Goal: Information Seeking & Learning: Learn about a topic

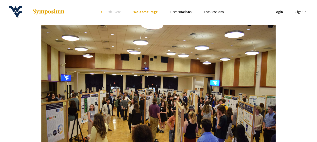
click at [181, 11] on link "Presentations" at bounding box center [180, 11] width 21 height 5
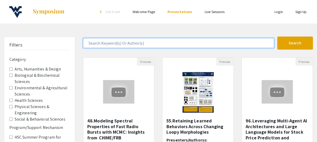
click at [251, 43] on input "Search Keyword(s) Or Author(s)" at bounding box center [178, 43] width 191 height 10
type input "sal"
click at [277, 36] on button "Search" at bounding box center [295, 42] width 36 height 13
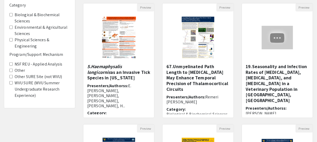
scroll to position [55, 0]
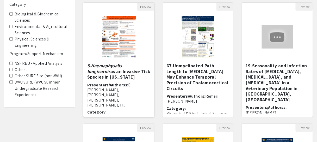
drag, startPoint x: 92, startPoint y: 65, endPoint x: 115, endPoint y: 76, distance: 25.1
click at [115, 76] on h5 "5.Haemaphysalis longicornis as an Invasive Tick Species in West Virginia" at bounding box center [118, 71] width 63 height 17
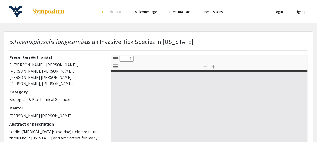
select select "custom"
type input "0"
select select "custom"
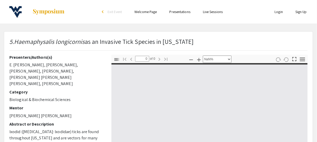
type input "1"
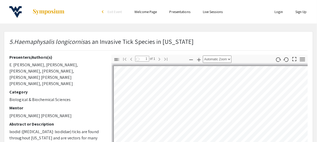
select select "auto"
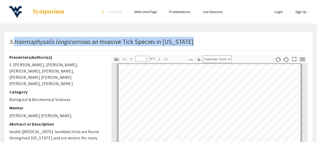
drag, startPoint x: 179, startPoint y: 43, endPoint x: 15, endPoint y: 44, distance: 164.2
click at [15, 44] on div "5.Haemaphysalis longicornis as an Invasive Tick Species in West Virginia" at bounding box center [158, 46] width 306 height 18
copy p "Haemaphysalis longicornis as an Invasive Tick Species in West Virginia"
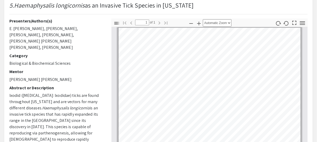
scroll to position [0, 0]
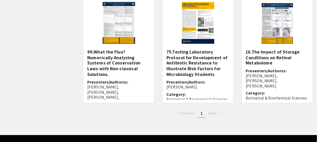
scroll to position [203, 0]
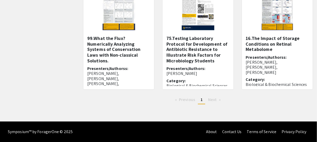
click at [211, 99] on span "Next page" at bounding box center [212, 99] width 9 height 5
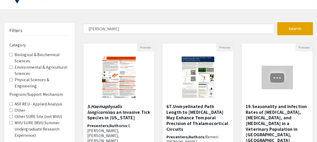
scroll to position [0, 0]
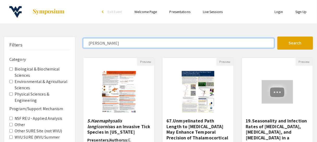
click at [95, 43] on input "sal" at bounding box center [178, 43] width 191 height 10
type input "s"
type input "[PERSON_NAME]"
click at [277, 36] on button "Search" at bounding box center [295, 42] width 36 height 13
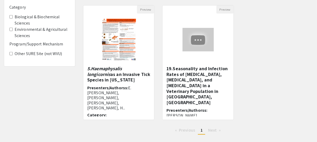
scroll to position [53, 0]
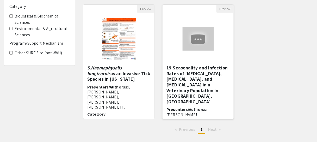
click at [207, 83] on h5 "19.Seasonality and Infection Rates of Lyme Disease, Ehrlichiosis, and Anaplasmo…" at bounding box center [197, 84] width 63 height 39
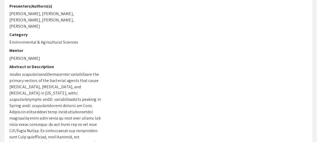
scroll to position [19, 0]
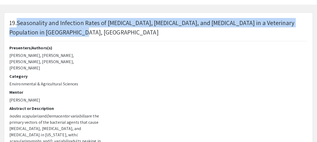
drag, startPoint x: 67, startPoint y: 31, endPoint x: 17, endPoint y: 24, distance: 50.8
click at [17, 24] on p "19.Seasonality and Infection Rates of Lyme Disease, Ehrlichiosis, and Anaplasmo…" at bounding box center [158, 27] width 298 height 19
copy p "Seasonality and Infection Rates of Lyme Disease, Ehrlichiosis, and Anaplasmosis…"
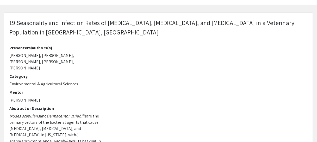
click at [117, 45] on div at bounding box center [209, 136] width 204 height 182
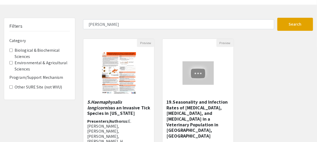
scroll to position [53, 0]
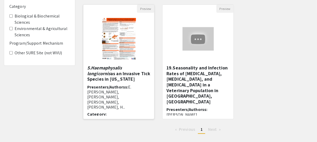
click at [112, 90] on span "E. Cadie Kittle, Ashlyn Smith, Kaylie Toler, Taryn Veltri, H..." at bounding box center [109, 96] width 44 height 25
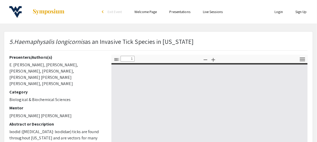
type input "0"
select select "auto"
type input "1"
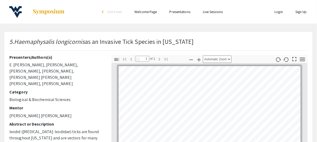
select select "auto"
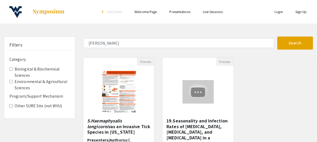
scroll to position [53, 0]
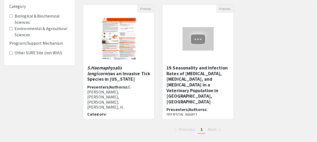
click at [73, 115] on div "Filters Category Biological & Biochemical Sciences Environmental & Agricultural…" at bounding box center [39, 61] width 79 height 154
type input "sal"
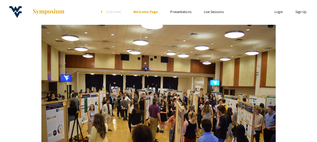
click at [181, 9] on li "Presentations" at bounding box center [180, 12] width 33 height 6
click at [182, 13] on link "Presentations" at bounding box center [180, 11] width 21 height 5
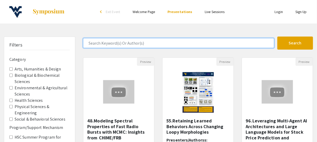
click at [112, 42] on input "Search Keyword(s) Or Author(s)" at bounding box center [178, 43] width 191 height 10
type input "[PERSON_NAME]"
click at [277, 36] on button "Search" at bounding box center [295, 42] width 36 height 13
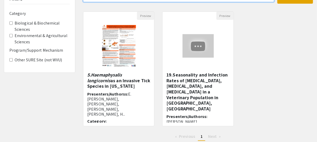
scroll to position [46, 0]
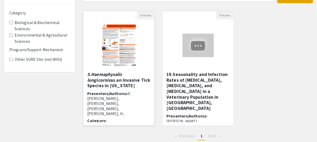
click at [106, 77] on h5 "5.Haemaphysalis longicornis as an Invasive Tick Species in West Virginia" at bounding box center [118, 79] width 63 height 17
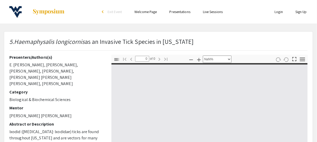
select select "auto"
type input "1"
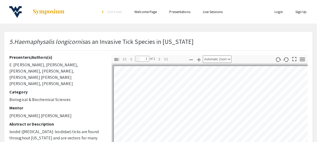
select select "auto"
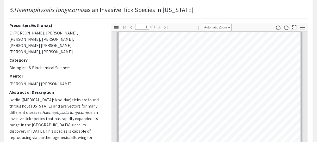
scroll to position [34, 0]
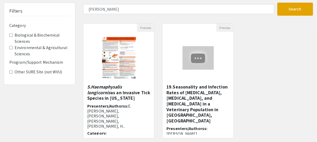
scroll to position [46, 0]
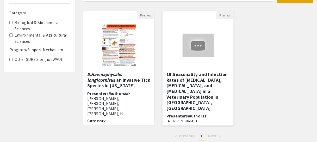
click at [196, 84] on h5 "19.Seasonality and Infection Rates of Lyme Disease, Ehrlichiosis, and Anaplasmo…" at bounding box center [197, 90] width 63 height 39
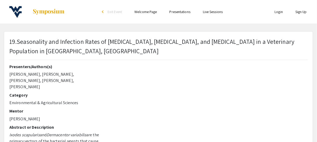
scroll to position [46, 0]
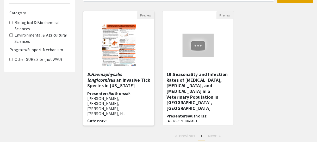
click at [107, 74] on em "5.Haemaphysalis longicornis" at bounding box center [104, 77] width 35 height 12
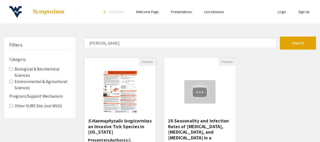
select select "custom"
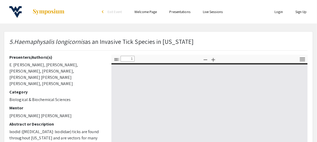
type input "0"
select select "auto"
type input "1"
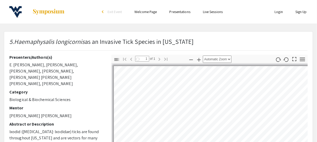
select select "auto"
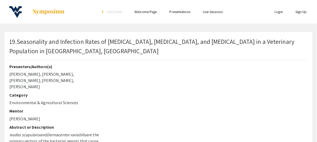
drag, startPoint x: 299, startPoint y: 0, endPoint x: 259, endPoint y: 70, distance: 80.9
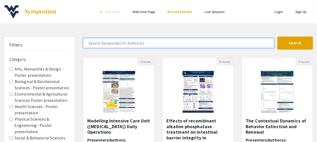
click at [243, 43] on input "Search Keyword(s) Or Author(s)" at bounding box center [178, 43] width 191 height 10
type input "[PERSON_NAME]"
click at [277, 36] on button "Search" at bounding box center [295, 42] width 36 height 13
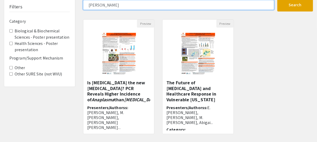
scroll to position [38, 0]
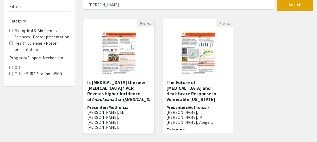
click at [111, 102] on div "Is [MEDICAL_DATA] the new [MEDICAL_DATA]? PCR Reveals Higher Incidence of Anapl…" at bounding box center [118, 104] width 63 height 50
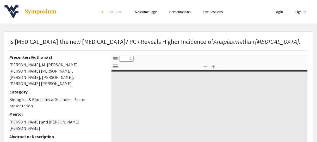
select select "custom"
type input "0"
select select "custom"
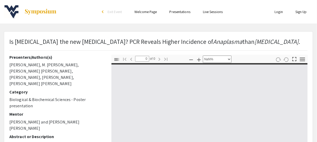
type input "1"
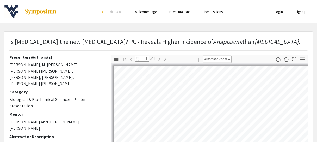
select select "auto"
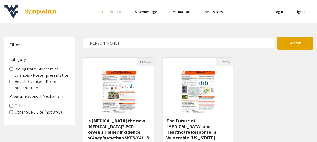
scroll to position [38, 0]
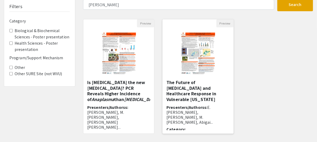
click at [214, 85] on h5 "The Future of [MEDICAL_DATA] and Healthcare Response in Vulnerable [US_STATE]" at bounding box center [197, 90] width 63 height 22
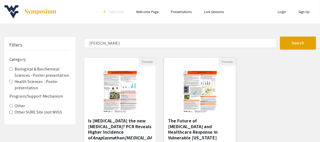
select select "custom"
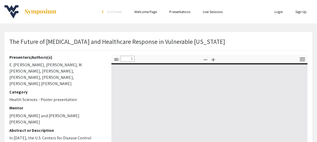
type input "0"
select select "custom"
type input "1"
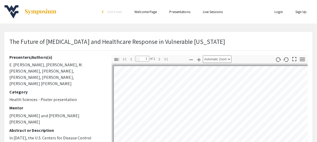
select select "auto"
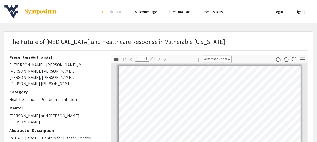
scroll to position [2, 0]
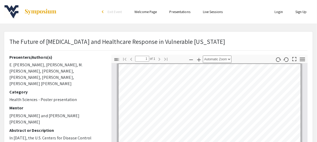
click at [96, 105] on h2 "Mentor" at bounding box center [56, 107] width 94 height 5
click at [71, 14] on div at bounding box center [55, 11] width 102 height 23
